Goal: Information Seeking & Learning: Find specific fact

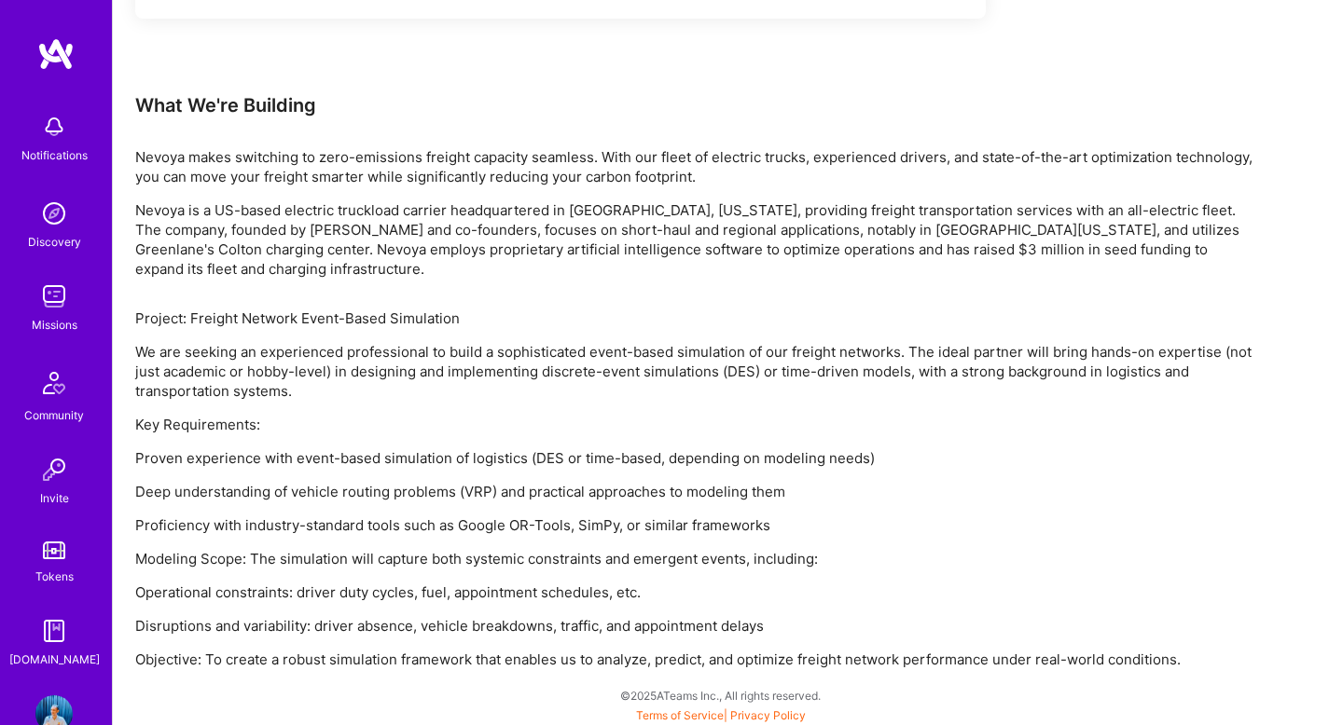
scroll to position [1083, 0]
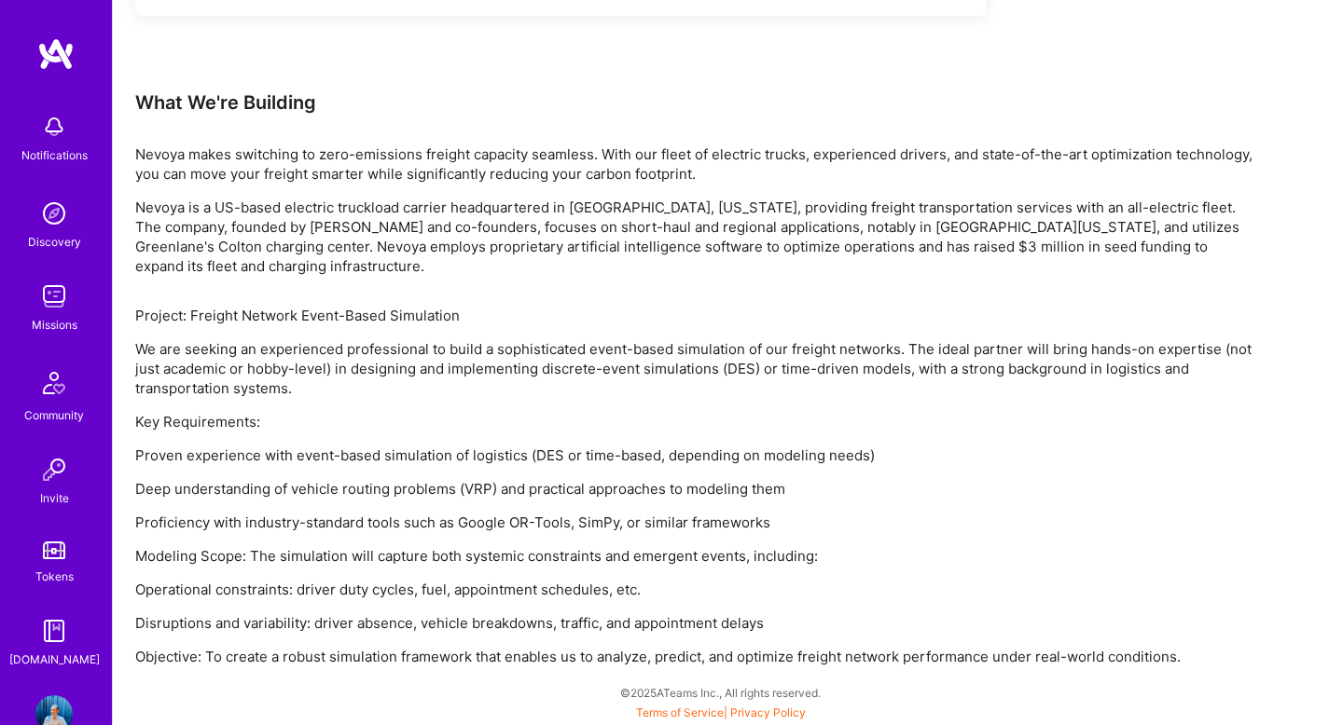
click at [176, 210] on p "Nevoya is a US-based electric truckload carrier headquartered in [GEOGRAPHIC_DA…" at bounding box center [694, 237] width 1119 height 78
copy p "Nevoya"
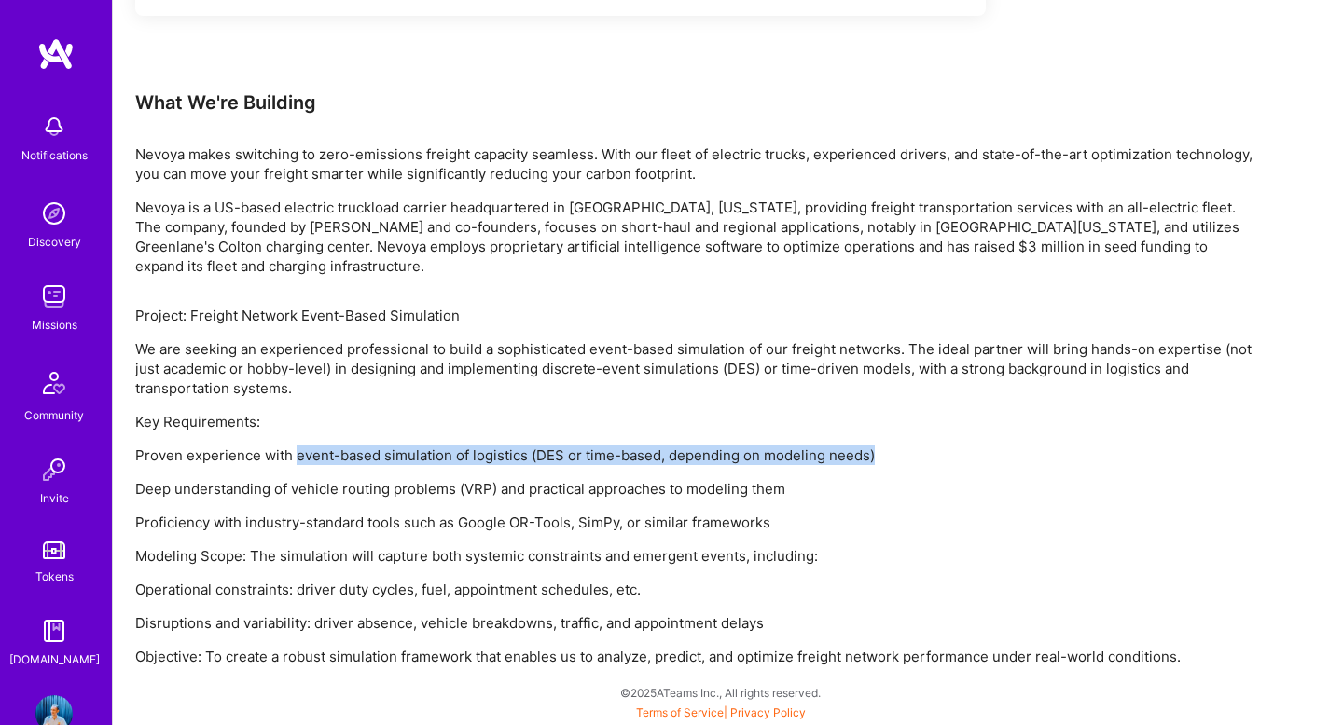
drag, startPoint x: 764, startPoint y: 441, endPoint x: 295, endPoint y: 458, distance: 469.4
click at [295, 458] on p "Proven experience with event-based simulation of logistics (DES or time-based, …" at bounding box center [694, 456] width 1119 height 20
copy p "event-based simulation of logistics (DES or time-based, depending on modeling n…"
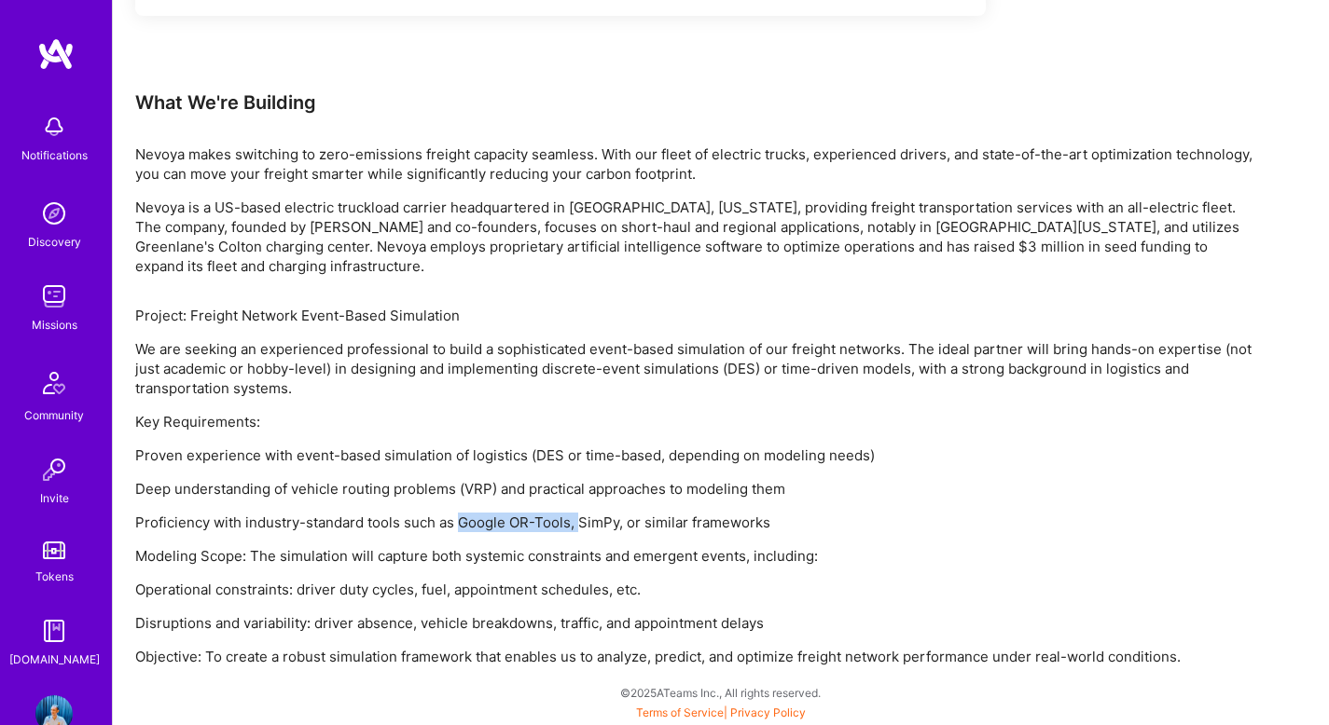
drag, startPoint x: 462, startPoint y: 523, endPoint x: 580, endPoint y: 520, distance: 118.5
click at [580, 520] on p "Proficiency with industry-standard tools such as Google OR-Tools, SimPy, or sim…" at bounding box center [694, 523] width 1119 height 20
drag, startPoint x: 578, startPoint y: 519, endPoint x: 619, endPoint y: 521, distance: 41.1
click at [619, 521] on p "Proficiency with industry-standard tools such as Google OR-Tools, SimPy, or sim…" at bounding box center [694, 523] width 1119 height 20
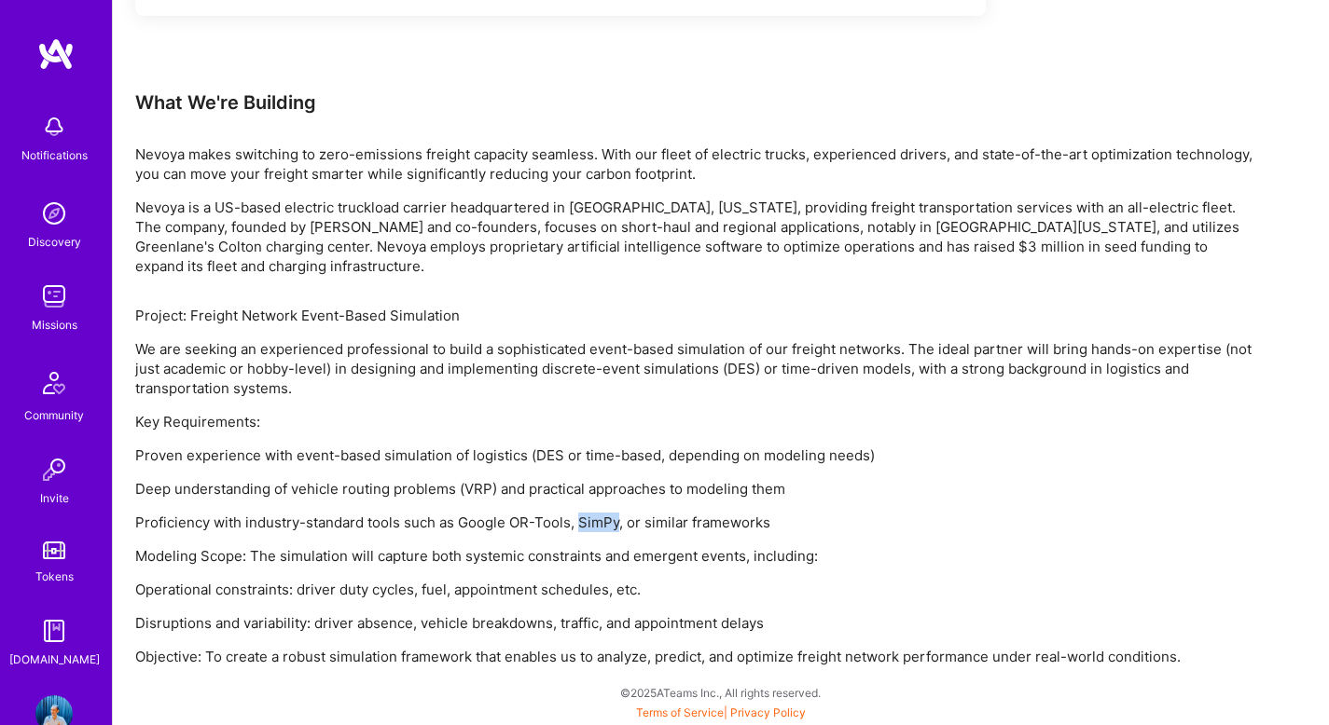
copy p "SimPy"
drag, startPoint x: 460, startPoint y: 516, endPoint x: 569, endPoint y: 517, distance: 109.1
click at [569, 517] on p "Proficiency with industry-standard tools such as Google OR-Tools, SimPy, or sim…" at bounding box center [694, 523] width 1119 height 20
copy p "Google OR-Tools"
